Goal: Transaction & Acquisition: Purchase product/service

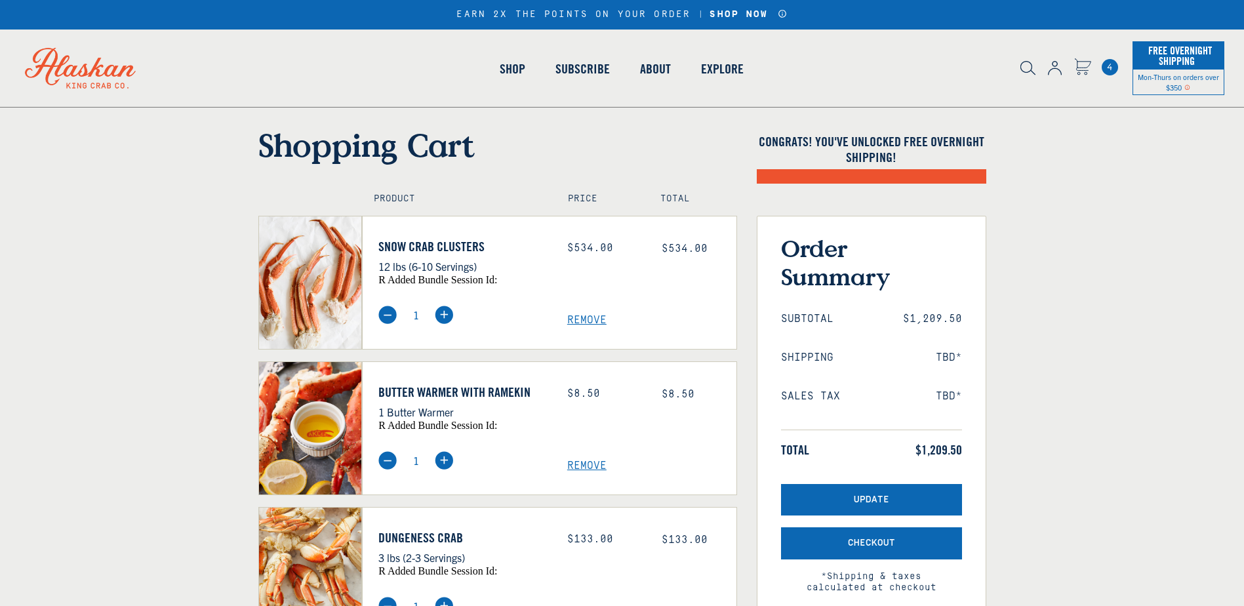
select select "40826421542991"
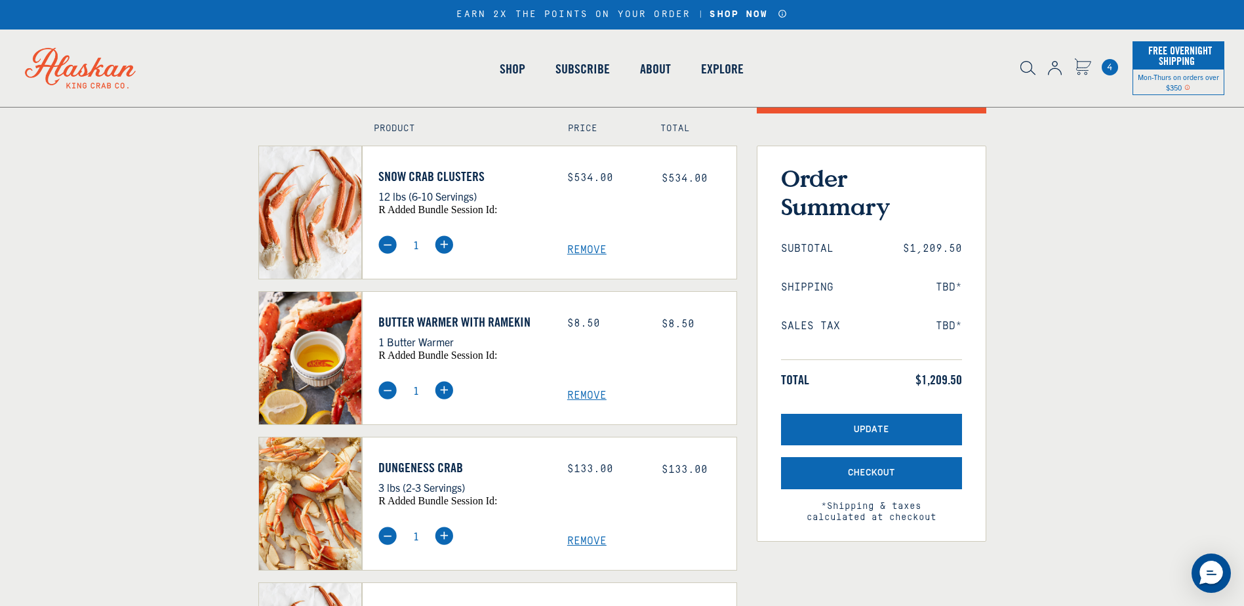
scroll to position [24, 0]
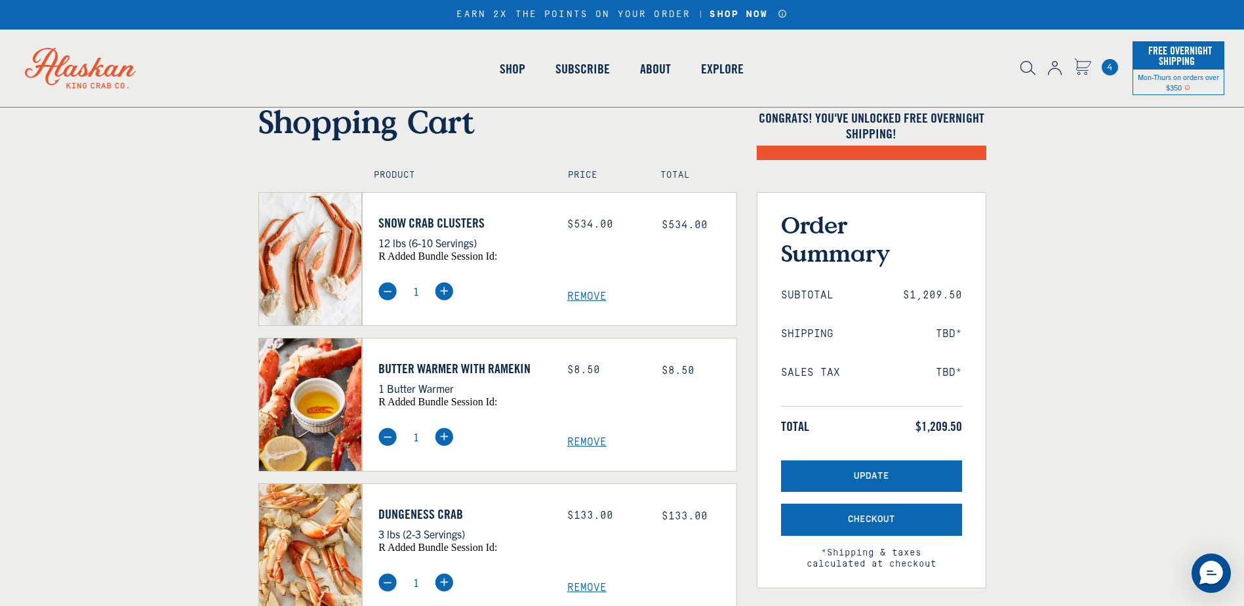
click at [588, 441] on span "Remove" at bounding box center [651, 442] width 169 height 12
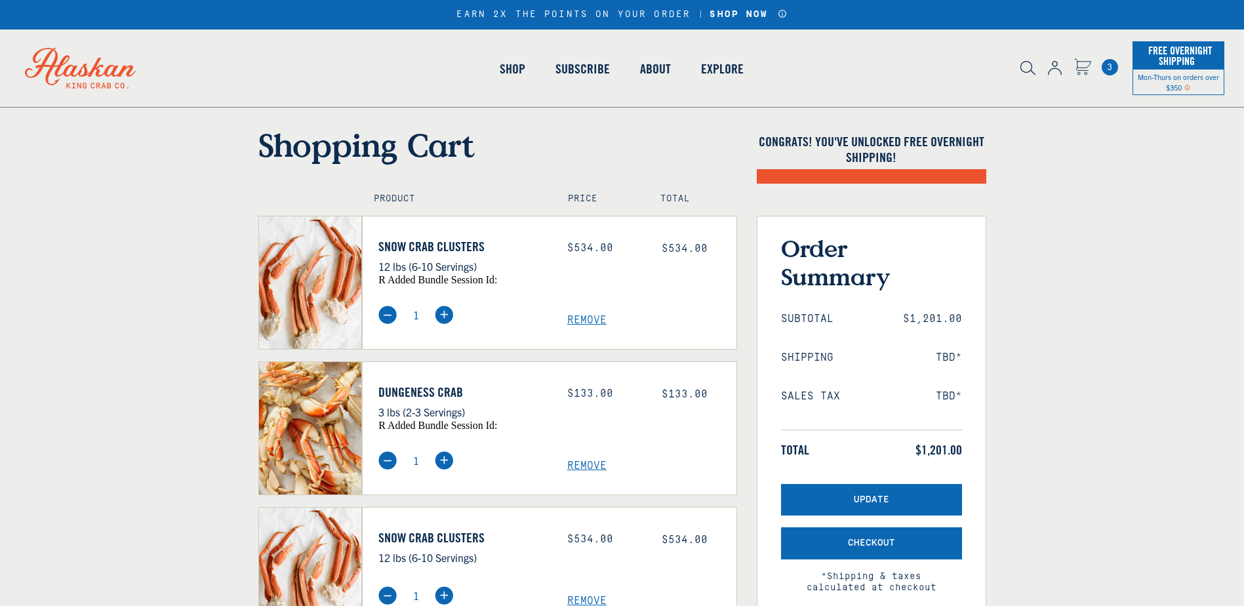
select select "40826421542991"
click at [586, 462] on span "Remove" at bounding box center [651, 466] width 169 height 12
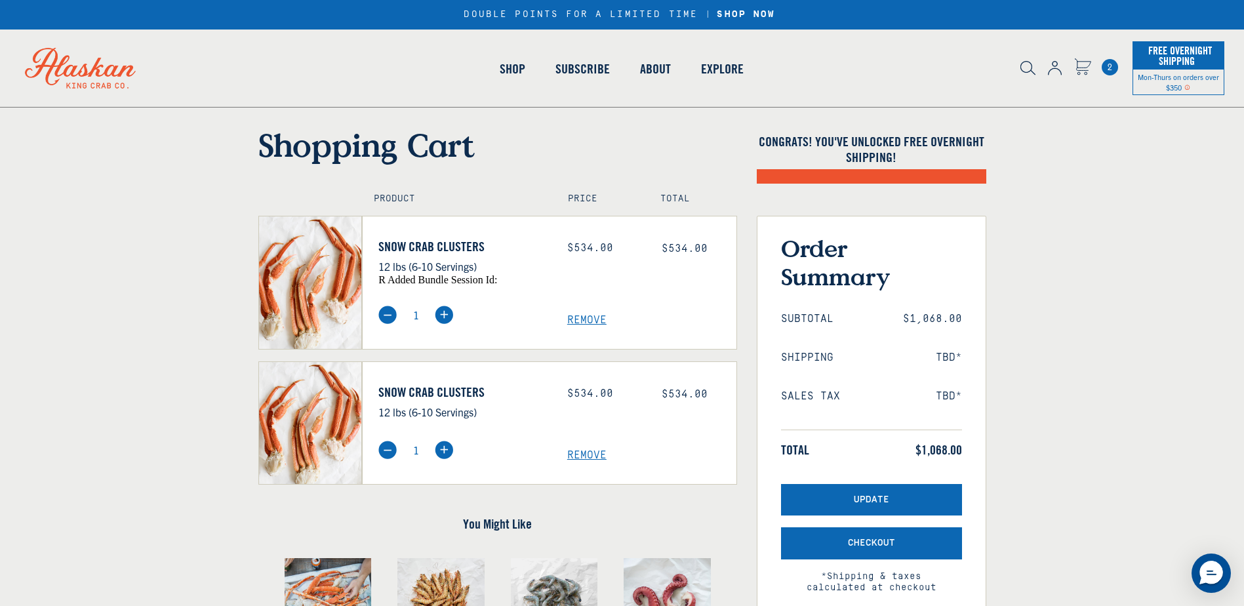
click at [589, 319] on span "Remove" at bounding box center [651, 320] width 169 height 12
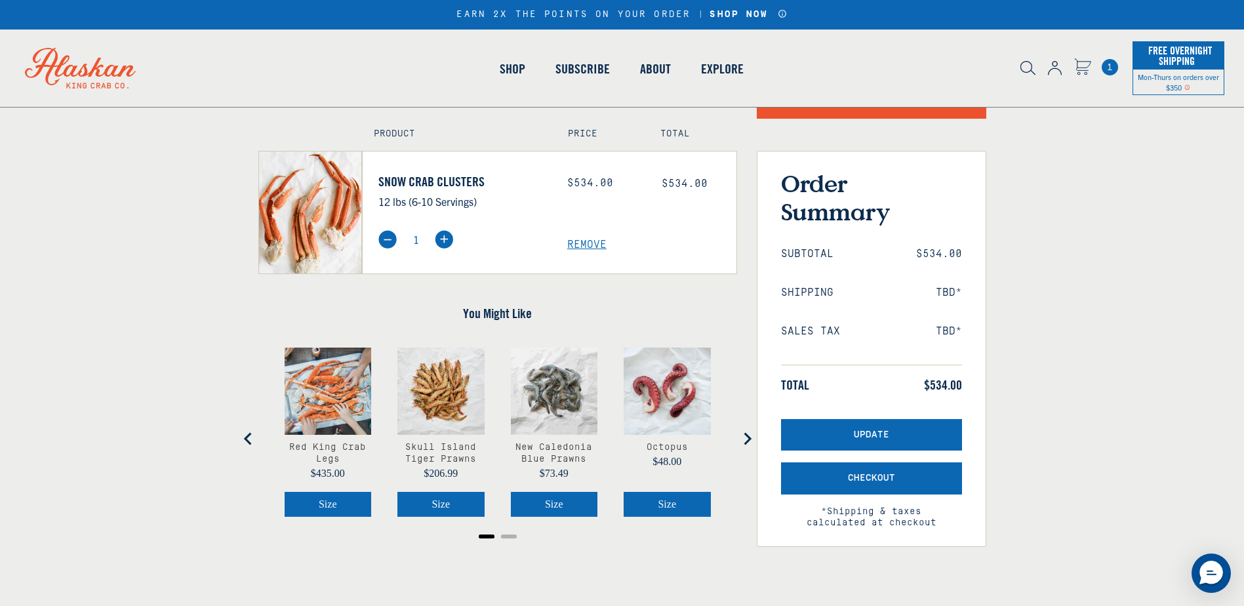
scroll to position [60, 0]
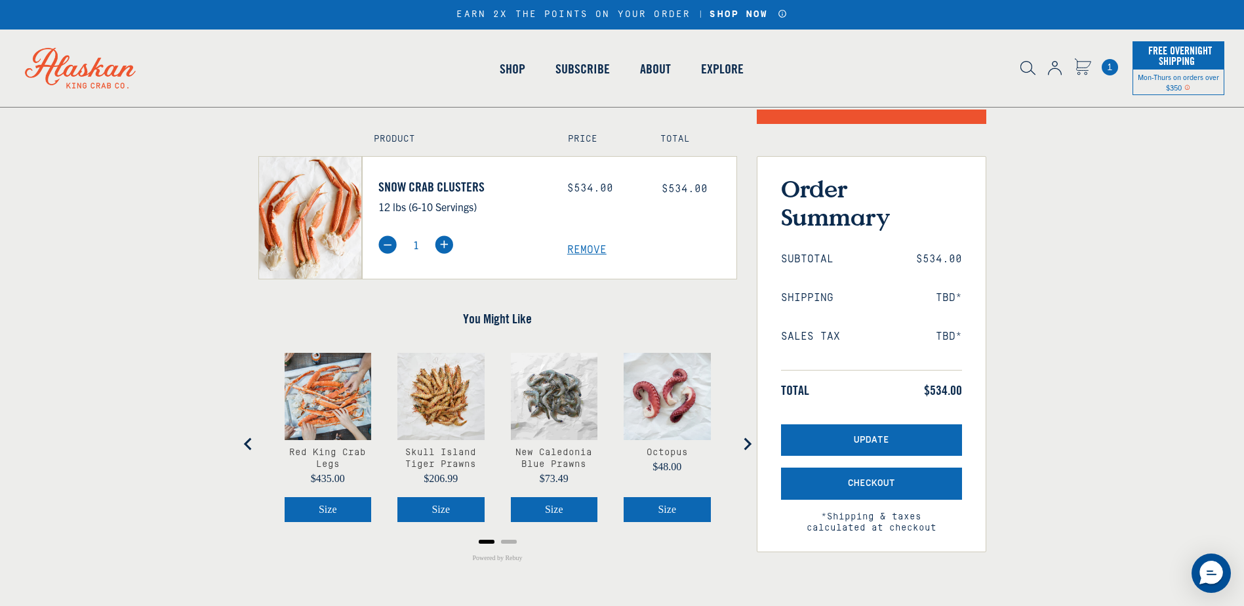
click at [331, 450] on div "Red King Crab Legs Price $435.00" at bounding box center [328, 462] width 87 height 44
click at [320, 504] on span "Size" at bounding box center [328, 509] width 18 height 11
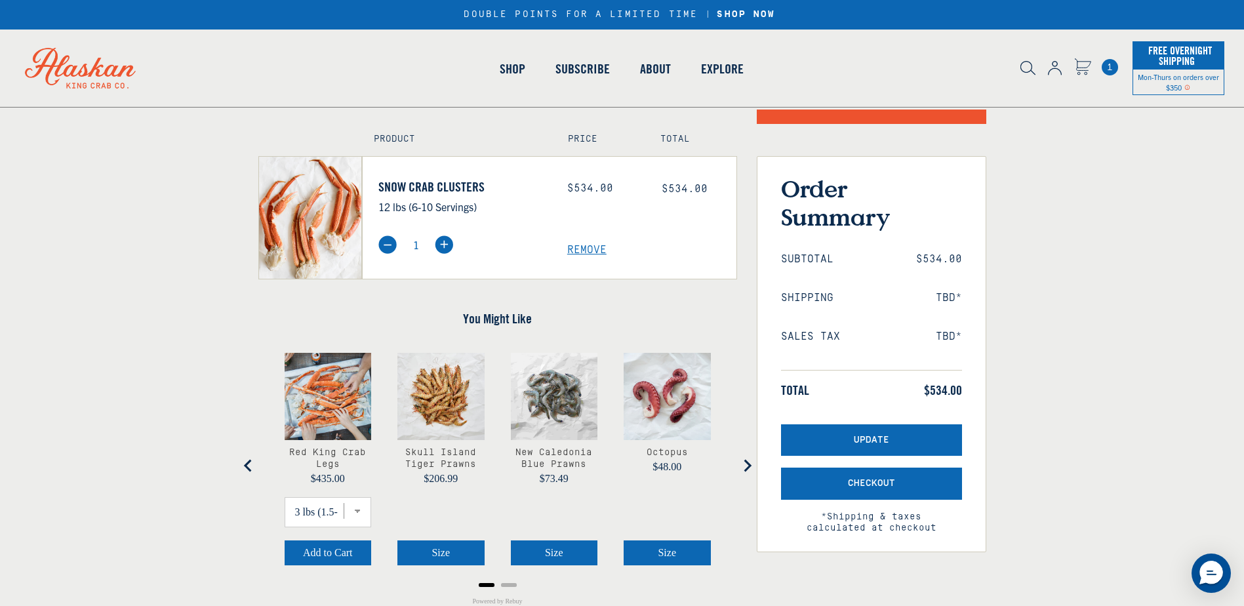
click at [326, 457] on div "Red King Crab Legs Price $435.00" at bounding box center [328, 462] width 87 height 44
click at [340, 403] on img "product" at bounding box center [328, 396] width 87 height 87
